Goal: Communication & Community: Answer question/provide support

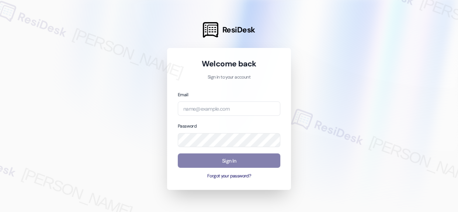
type input "automated-surveys-crawford_hoying-[PERSON_NAME].acueza@crawford_[DOMAIN_NAME]"
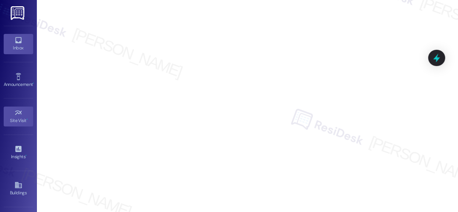
click at [21, 42] on icon at bounding box center [18, 40] width 8 height 8
